Goal: Information Seeking & Learning: Learn about a topic

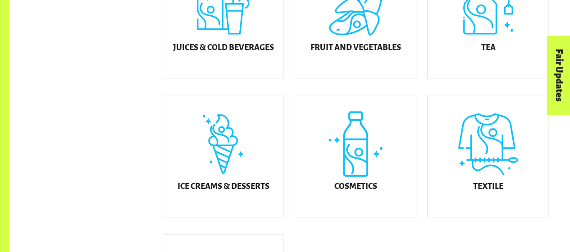
scroll to position [448, 0]
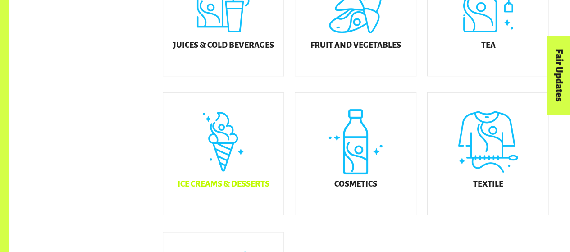
click at [247, 163] on div "Ice Creams & Desserts" at bounding box center [223, 154] width 121 height 122
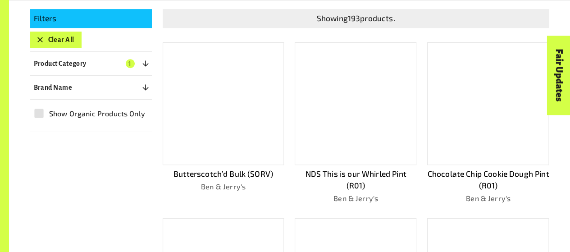
scroll to position [221, 0]
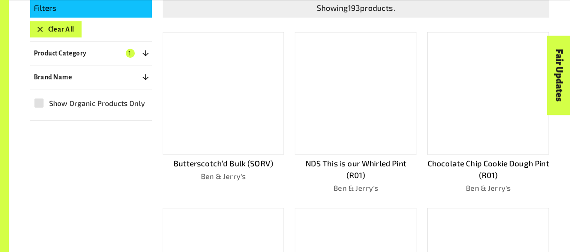
click at [481, 97] on div "Fair Updates" at bounding box center [507, 103] width 79 height 23
click at [511, 163] on p "Chocolate Chip Cookie Dough Pint (R01)" at bounding box center [488, 169] width 122 height 23
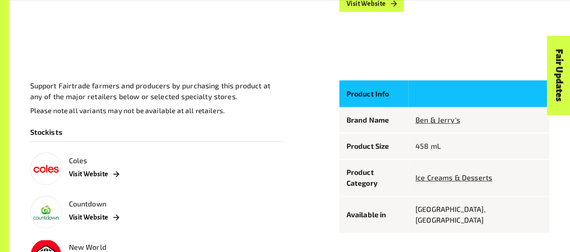
scroll to position [448, 0]
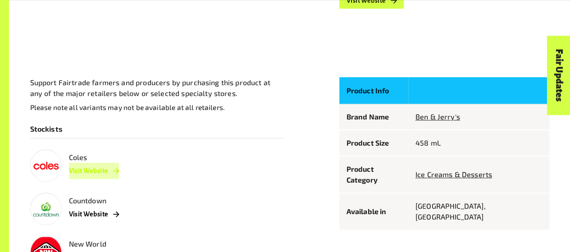
click at [100, 168] on link "Visit Website" at bounding box center [94, 171] width 50 height 16
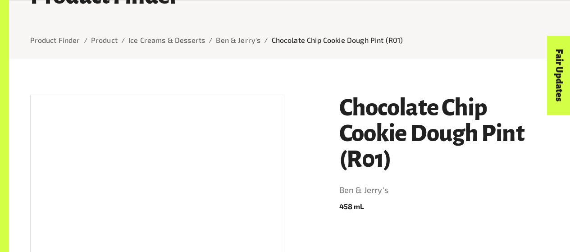
scroll to position [78, 0]
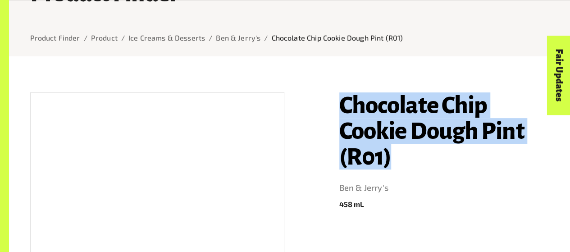
drag, startPoint x: 331, startPoint y: 95, endPoint x: 421, endPoint y: 173, distance: 119.7
click at [421, 173] on div "Chocolate Chip Cookie Dough Pint (R01) Ben & Jerry's 458 mL Butterscotch’d Bulk…" at bounding box center [438, 252] width 221 height 340
copy h1 "Chocolate Chip Cookie Dough Pint (R01)"
click at [387, 162] on h1 "Chocolate Chip Cookie Dough Pint (R01)" at bounding box center [444, 130] width 210 height 77
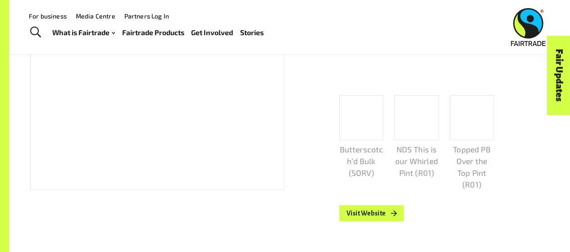
scroll to position [0, 0]
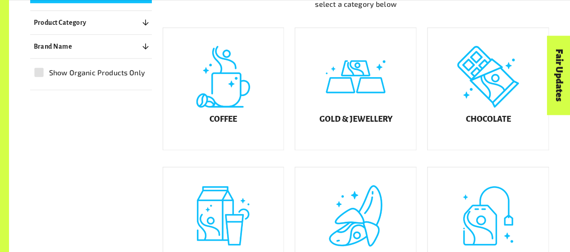
scroll to position [236, 0]
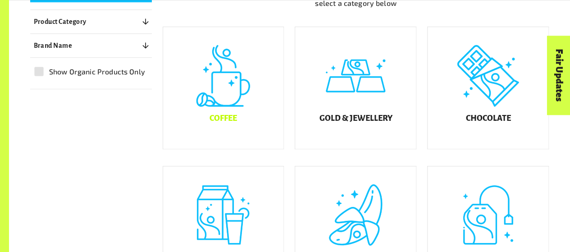
click at [230, 117] on div "Coffee" at bounding box center [223, 88] width 121 height 122
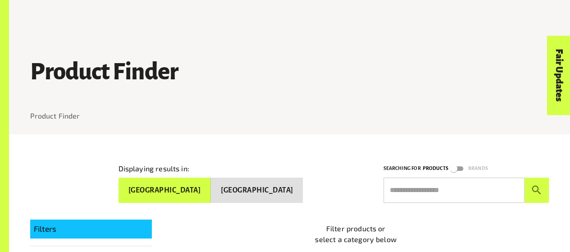
scroll to position [236, 0]
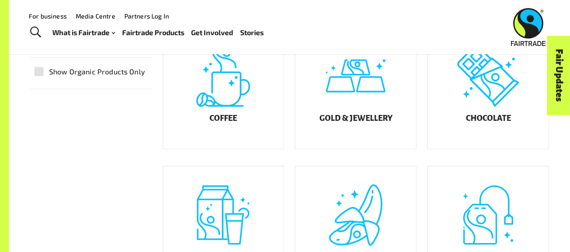
click at [496, 97] on div "Fair Updates" at bounding box center [507, 103] width 79 height 23
click at [484, 123] on h5 "Chocolate" at bounding box center [487, 118] width 45 height 9
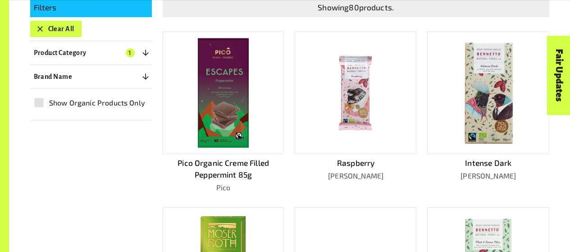
scroll to position [222, 0]
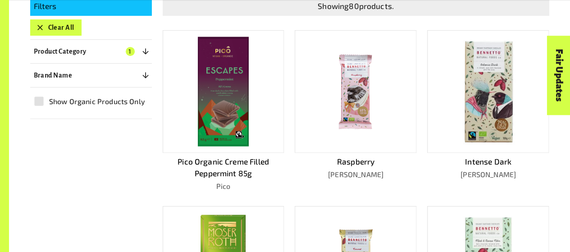
click at [230, 97] on img at bounding box center [223, 90] width 50 height 109
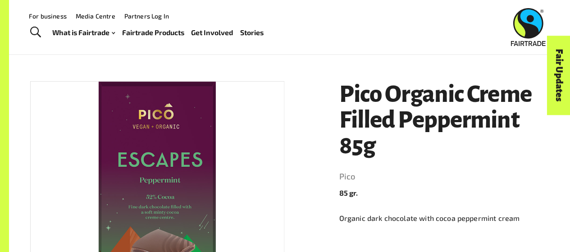
scroll to position [78, 0]
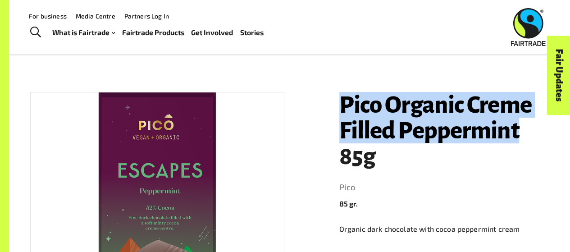
drag, startPoint x: 526, startPoint y: 138, endPoint x: 339, endPoint y: 109, distance: 189.7
click at [339, 109] on h1 "Pico Organic Creme Filled Peppermint 85g" at bounding box center [444, 130] width 210 height 77
copy h1 "Pico Organic Creme Filled Peppermint"
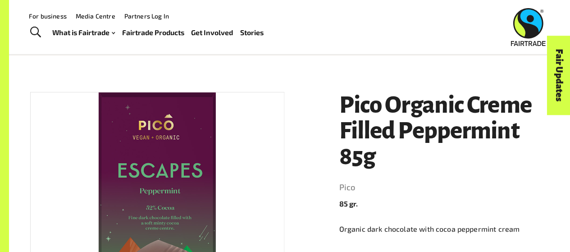
click at [280, 250] on div at bounding box center [157, 219] width 254 height 255
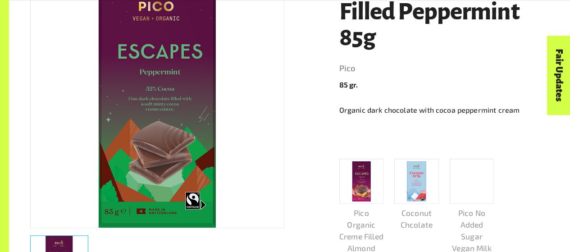
scroll to position [199, 0]
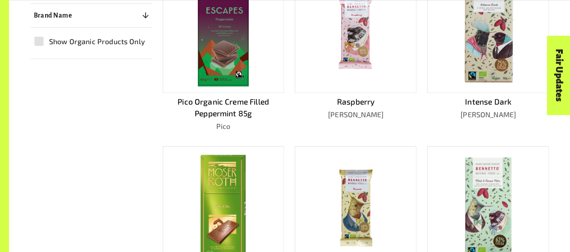
scroll to position [283, 0]
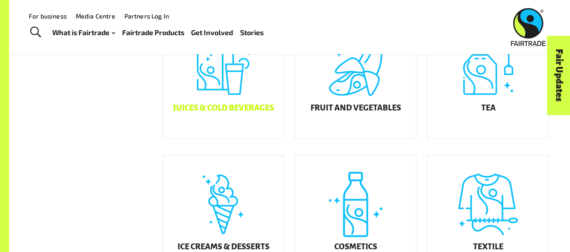
scroll to position [364, 0]
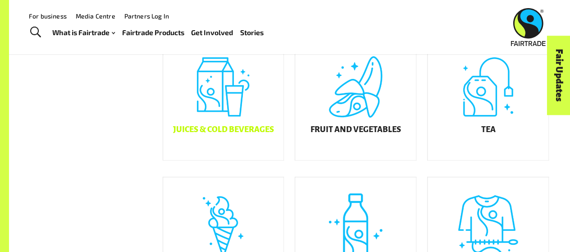
click at [209, 122] on div "Juices & Cold Beverages" at bounding box center [223, 99] width 121 height 122
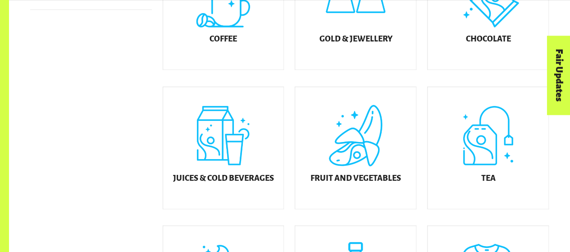
scroll to position [316, 0]
click at [365, 156] on div "Fruit and Vegetables" at bounding box center [355, 147] width 121 height 122
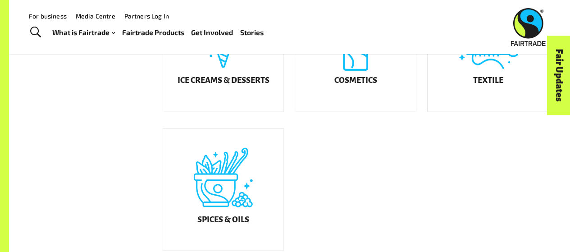
scroll to position [550, 0]
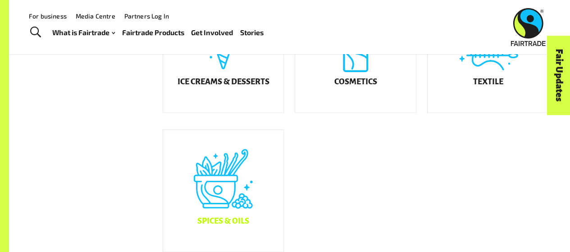
click at [250, 181] on div "Spices & Oils" at bounding box center [223, 191] width 121 height 122
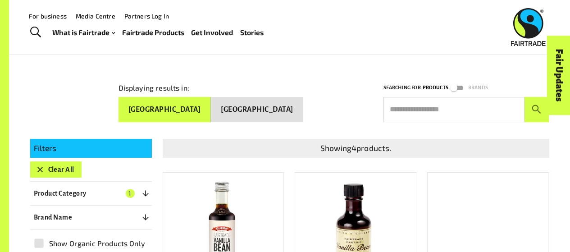
scroll to position [14, 0]
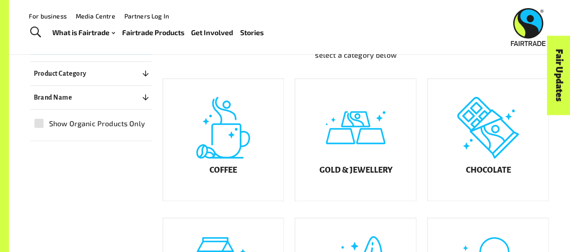
scroll to position [181, 0]
